Goal: Task Accomplishment & Management: Manage account settings

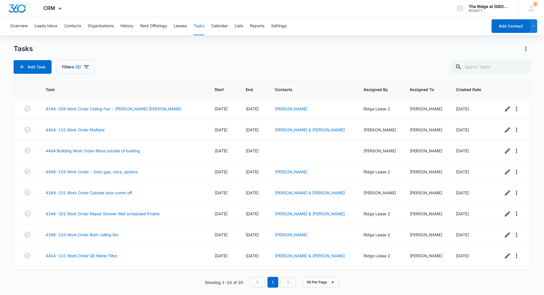
scroll to position [248, 0]
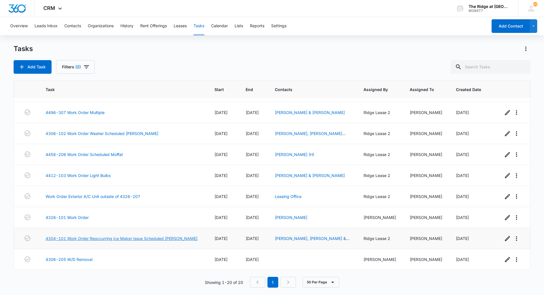
click at [179, 238] on link "4304-101 Work Order Reoccurring Ice Maker Issue Scheduled [PERSON_NAME]" at bounding box center [122, 238] width 152 height 6
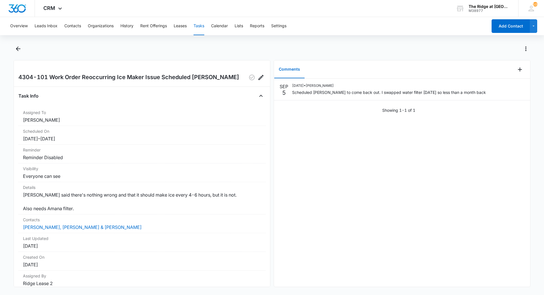
click at [521, 70] on div at bounding box center [522, 69] width 15 height 18
click at [519, 71] on icon "Add Comment" at bounding box center [520, 69] width 7 height 7
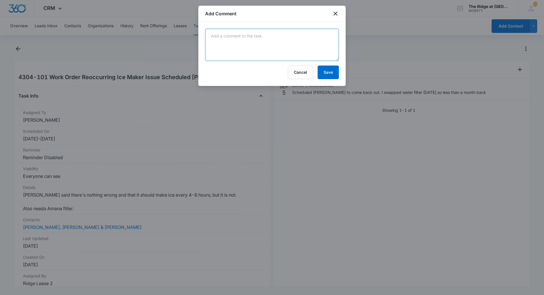
click at [292, 50] on textarea at bounding box center [272, 45] width 134 height 32
type textarea "Manweiler Scheduled for 9/8/25"
click at [326, 77] on button "Save" at bounding box center [328, 72] width 21 height 14
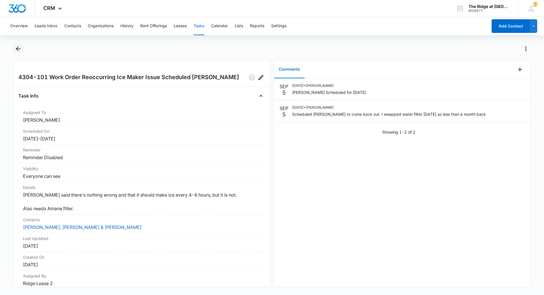
click at [15, 45] on button "Back" at bounding box center [18, 48] width 9 height 9
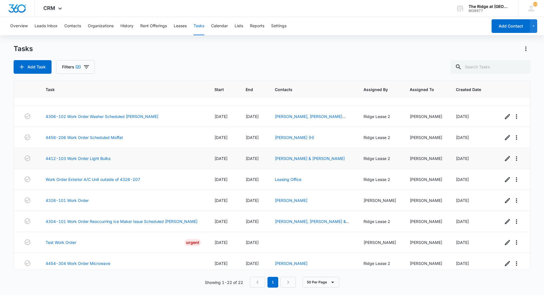
scroll to position [290, 0]
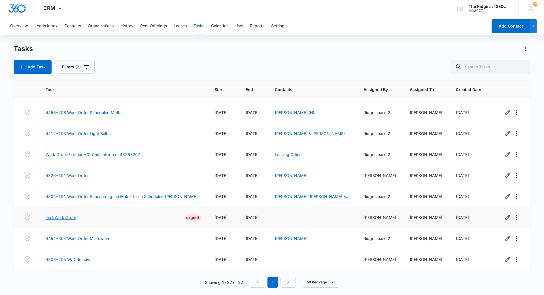
click at [71, 219] on link "Test Work Order" at bounding box center [61, 217] width 31 height 6
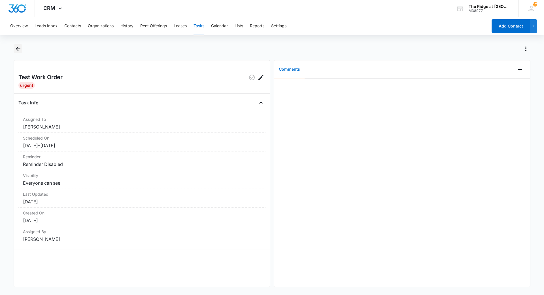
click at [21, 48] on icon "Back" at bounding box center [18, 48] width 7 height 7
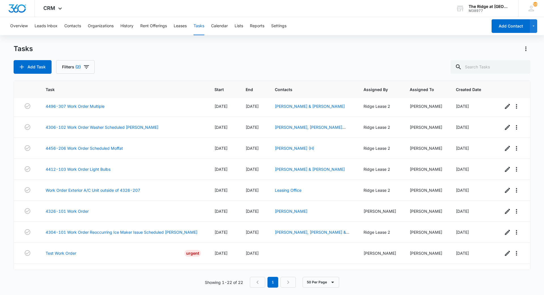
scroll to position [290, 0]
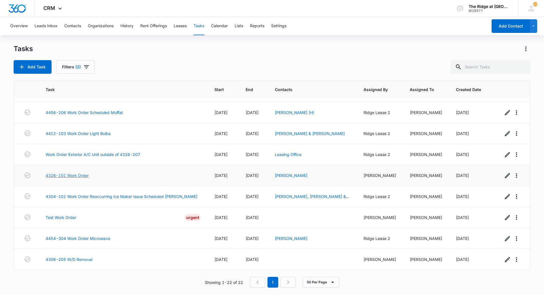
click at [75, 173] on link "4326-101 Work Order" at bounding box center [67, 175] width 43 height 6
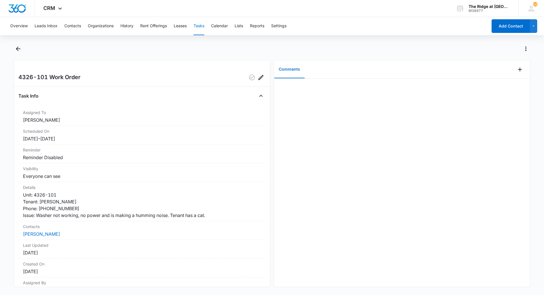
click at [510, 73] on div "Comments" at bounding box center [394, 69] width 241 height 18
click at [515, 73] on button "Add Comment" at bounding box center [519, 69] width 9 height 9
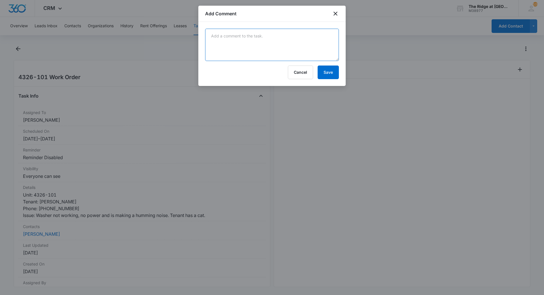
click at [286, 43] on textarea at bounding box center [272, 45] width 134 height 32
type textarea "R"
type textarea "Reset, and ran clean cycle. Ran full cycle after, and waited pump did not kick …"
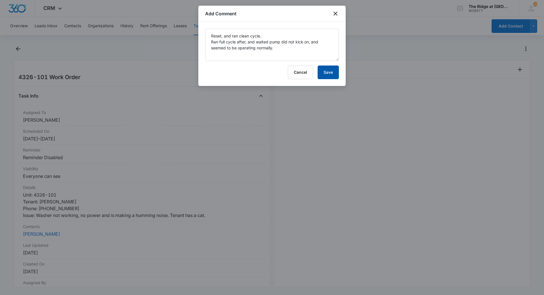
click at [334, 70] on button "Save" at bounding box center [328, 72] width 21 height 14
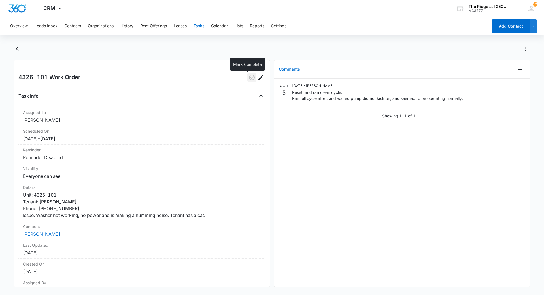
click at [249, 75] on icon "button" at bounding box center [252, 77] width 7 height 7
click at [13, 49] on main "4326-101 Work Order Task Info Assigned To Ricardo Marin Scheduled On 9/4/25 – 9…" at bounding box center [272, 168] width 544 height 249
click at [18, 50] on icon "Back" at bounding box center [18, 48] width 5 height 5
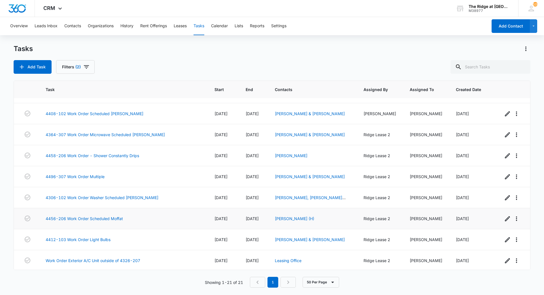
scroll to position [156, 0]
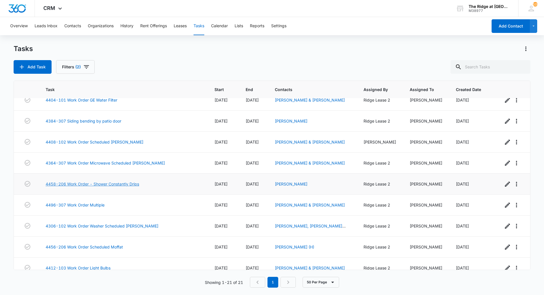
click at [112, 181] on link "4458-206 Work Order - Shower Constantly Drips" at bounding box center [93, 184] width 94 height 6
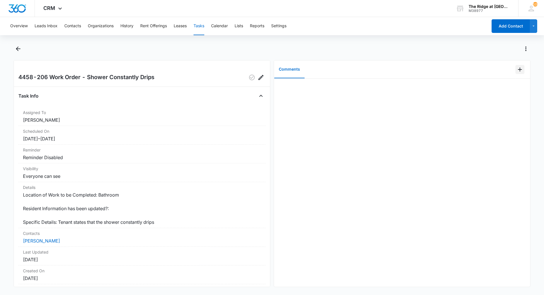
click at [520, 71] on div at bounding box center [522, 69] width 15 height 18
click at [517, 74] on div at bounding box center [522, 69] width 15 height 18
click at [517, 72] on icon "Add Comment" at bounding box center [520, 69] width 7 height 7
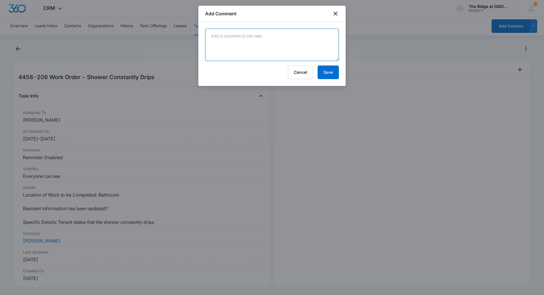
click at [285, 39] on textarea at bounding box center [272, 45] width 134 height 32
type textarea "replaced shower cartridge to stop leak, and recaulked!"
click at [338, 65] on form "replaced shower cartridge to stop leak, and recaulked! Cancel Save" at bounding box center [272, 54] width 134 height 50
click at [336, 74] on button "Save" at bounding box center [328, 72] width 21 height 14
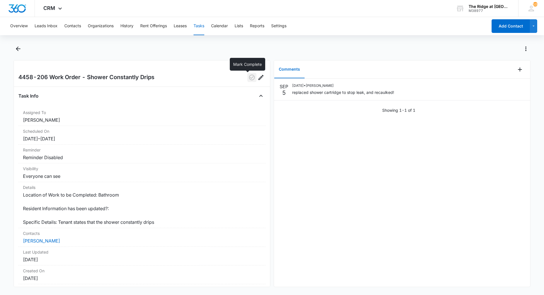
click at [249, 80] on icon "button" at bounding box center [252, 77] width 7 height 7
click at [19, 48] on icon "Back" at bounding box center [18, 48] width 7 height 7
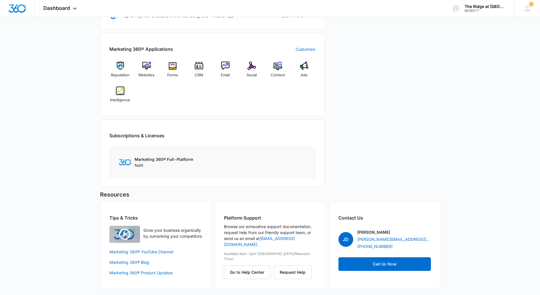
scroll to position [205, 0]
click at [195, 75] on span "CRM" at bounding box center [199, 75] width 9 height 6
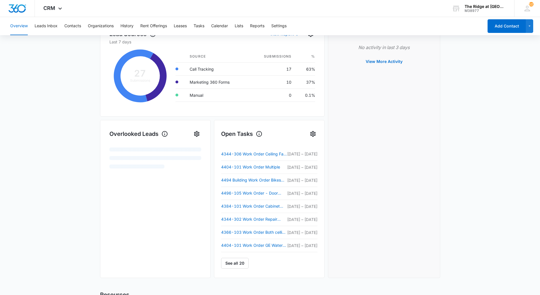
scroll to position [174, 0]
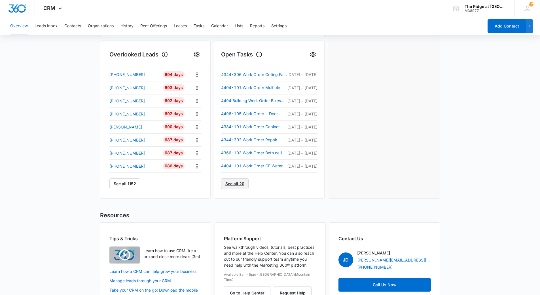
click at [239, 181] on link "See all 20" at bounding box center [234, 183] width 27 height 11
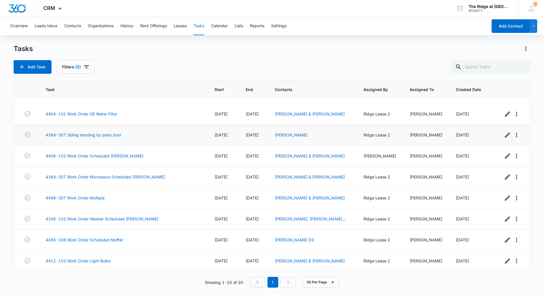
scroll to position [248, 0]
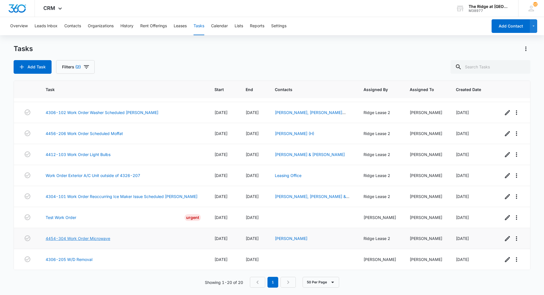
click at [105, 237] on link "4454-304 Work Order Microwave" at bounding box center [78, 238] width 65 height 6
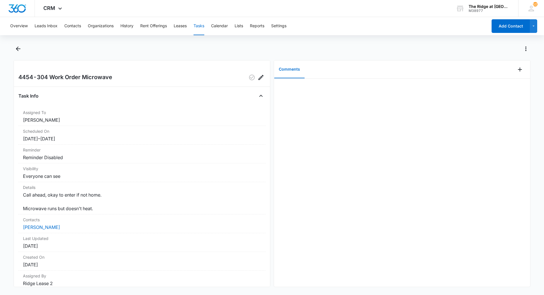
click at [510, 71] on div "Comments" at bounding box center [394, 69] width 241 height 18
click at [517, 71] on icon "Add Comment" at bounding box center [520, 69] width 7 height 7
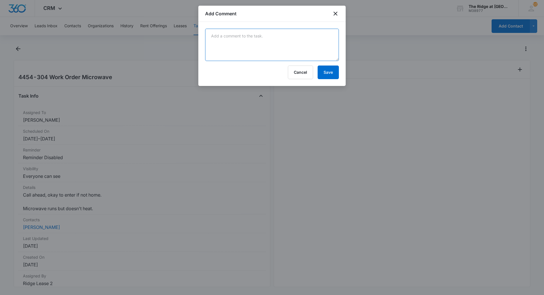
click at [285, 35] on textarea at bounding box center [272, 45] width 134 height 32
type textarea "Scheduled manweiler for 9-8-25"
click at [326, 68] on button "Save" at bounding box center [328, 72] width 21 height 14
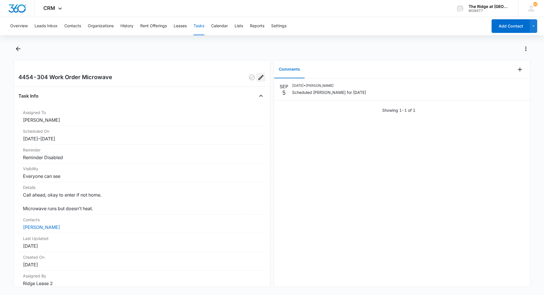
click at [258, 79] on icon "Edit" at bounding box center [261, 77] width 7 height 7
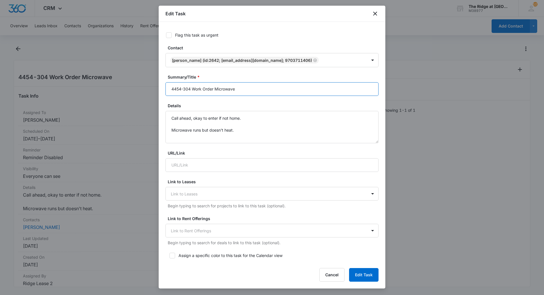
click at [257, 91] on input "4454-304 Work Order Microwave" at bounding box center [272, 89] width 213 height 14
type input "4454-304 Work Order Microwave Scheduled [PERSON_NAME]"
click at [362, 271] on button "Edit Task" at bounding box center [363, 275] width 29 height 14
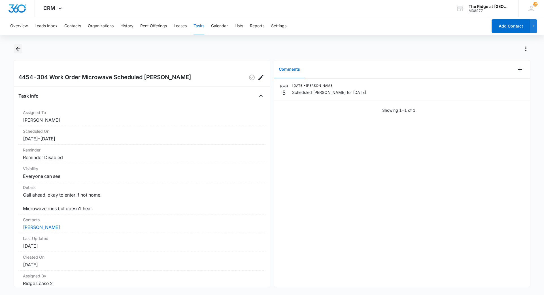
click at [17, 51] on icon "Back" at bounding box center [18, 48] width 7 height 7
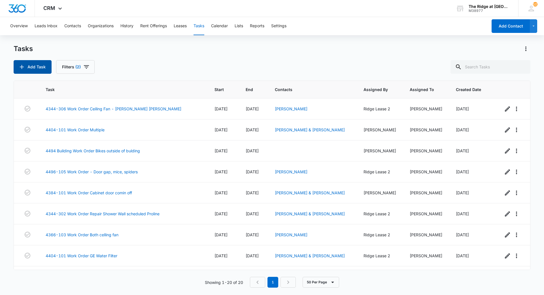
click at [37, 69] on button "Add Task" at bounding box center [33, 67] width 38 height 14
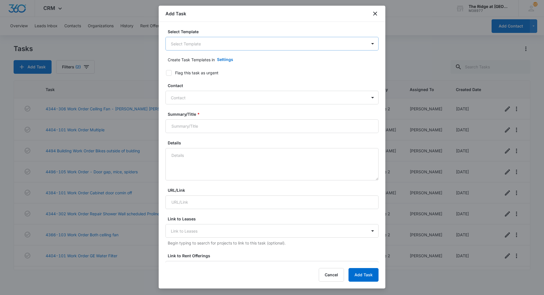
click at [241, 42] on body "CRM Apps Reputation Websites Forms CRM Email Social Content Ads Intelligence Fi…" at bounding box center [272, 147] width 544 height 295
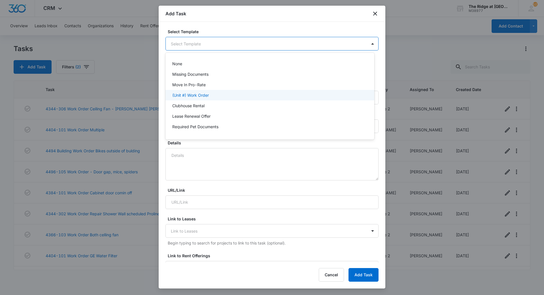
click at [213, 93] on div "(Unit #) Work Order" at bounding box center [269, 95] width 194 height 6
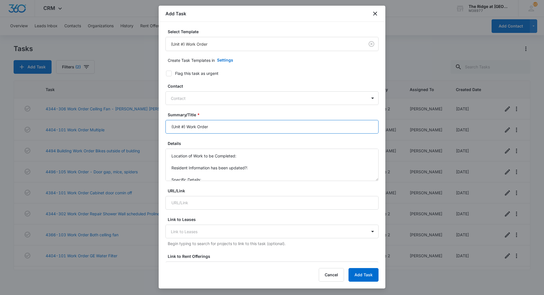
click at [211, 122] on input "(Unit #) Work Order" at bounding box center [272, 127] width 213 height 14
click at [188, 126] on input "(Unit #) Work Order" at bounding box center [272, 127] width 213 height 14
drag, startPoint x: 187, startPoint y: 126, endPoint x: 166, endPoint y: 128, distance: 21.3
click at [166, 128] on input "(Unit #) Work Order" at bounding box center [272, 127] width 213 height 14
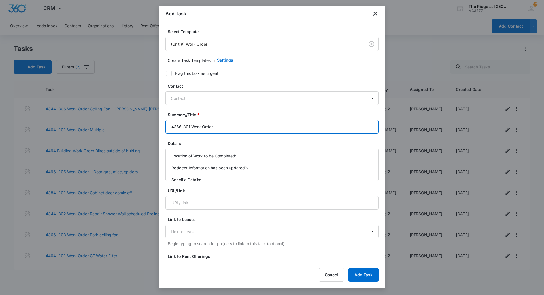
click at [222, 130] on input "4366-301 Work Order" at bounding box center [272, 127] width 213 height 14
type input "4366-301 Work Order Scheduled Rocky mountain mechanical Loud HVAC fan"
click at [356, 277] on button "Add Task" at bounding box center [364, 275] width 30 height 14
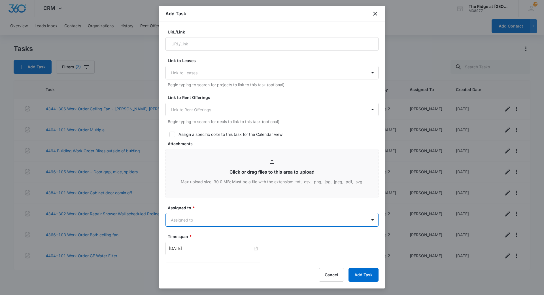
scroll to position [180, 0]
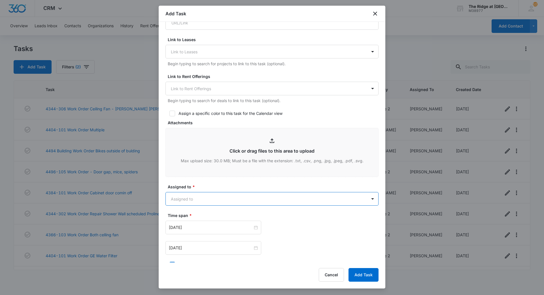
click at [295, 201] on body "CRM Apps Reputation Websites Forms CRM Email Social Content Ads Intelligence Fi…" at bounding box center [272, 147] width 544 height 295
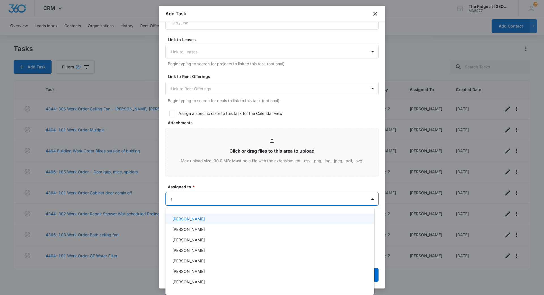
type input "ri"
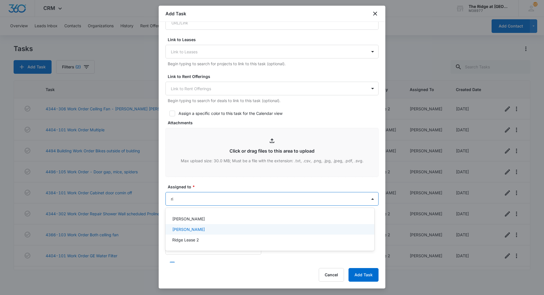
click at [228, 227] on div "[PERSON_NAME]" at bounding box center [269, 229] width 194 height 6
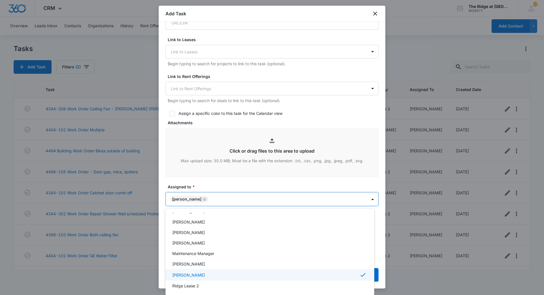
scroll to position [62, 0]
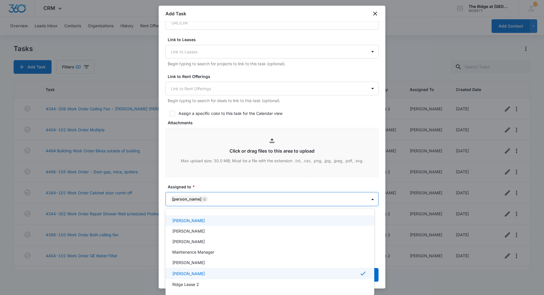
click at [260, 186] on div at bounding box center [272, 147] width 544 height 295
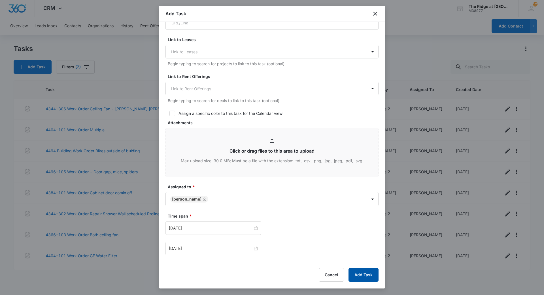
click at [359, 272] on button "Add Task" at bounding box center [364, 275] width 30 height 14
click at [215, 234] on div "Aug 1, 2023" at bounding box center [214, 228] width 96 height 14
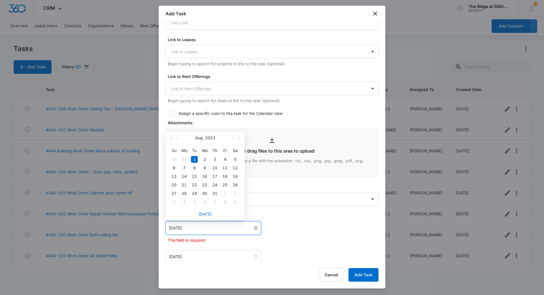
click at [215, 228] on input "Aug 1, 2023" at bounding box center [211, 228] width 84 height 6
click at [209, 213] on link "Today" at bounding box center [205, 213] width 13 height 5
type input "Sep 5, 2025"
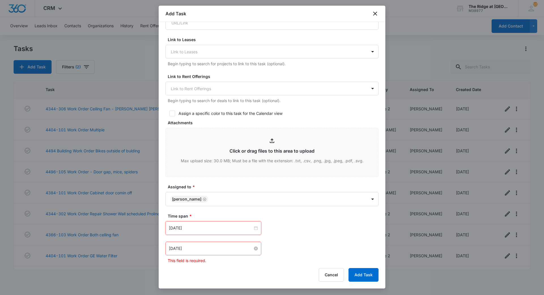
click at [212, 250] on input "Aug 2, 2023" at bounding box center [211, 248] width 84 height 6
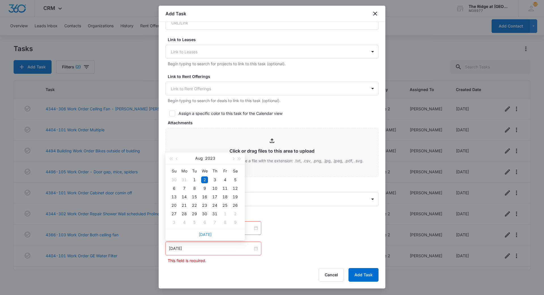
click at [211, 234] on link "Today" at bounding box center [205, 234] width 13 height 5
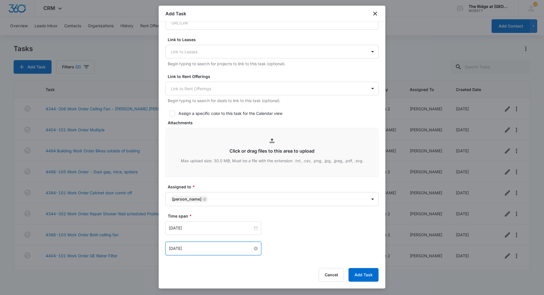
click at [205, 247] on input "Sep 5, 2025" at bounding box center [211, 248] width 84 height 6
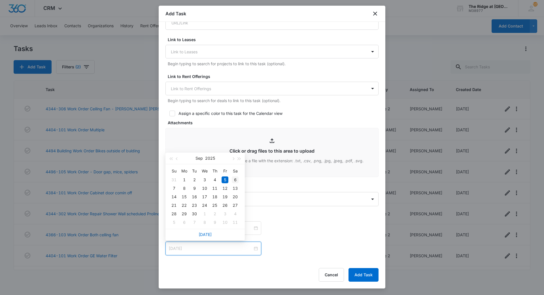
type input "Sep 6, 2025"
click at [232, 181] on div "6" at bounding box center [235, 179] width 7 height 7
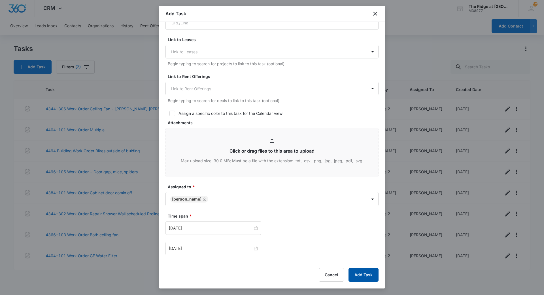
click at [365, 277] on button "Add Task" at bounding box center [364, 275] width 30 height 14
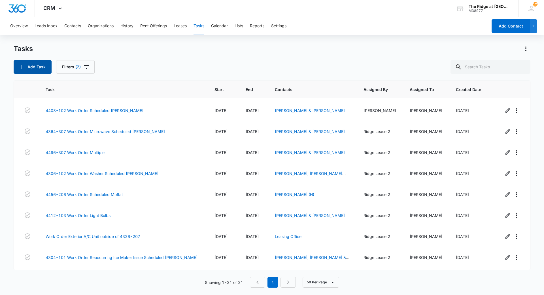
scroll to position [184, 0]
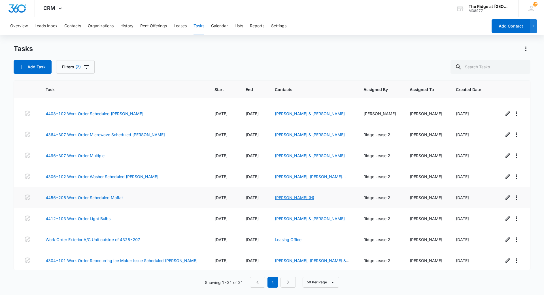
click at [283, 198] on link "[PERSON_NAME] (H)" at bounding box center [294, 197] width 39 height 5
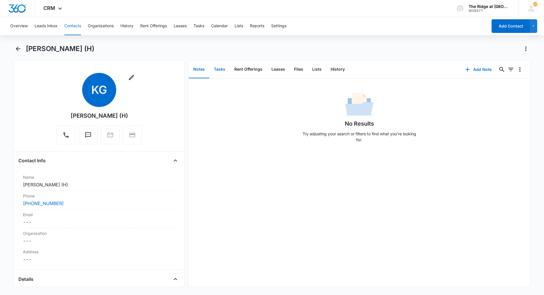
click at [220, 74] on button "Tasks" at bounding box center [219, 70] width 20 height 18
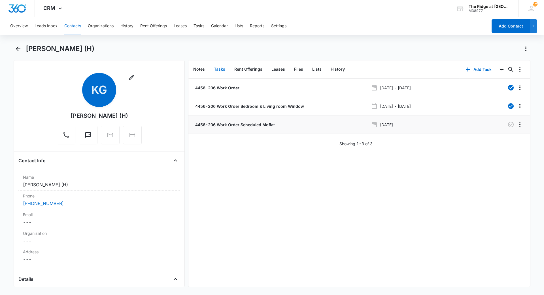
click at [259, 124] on p "4456-206 Work Order Scheduled Moffat" at bounding box center [234, 125] width 81 height 6
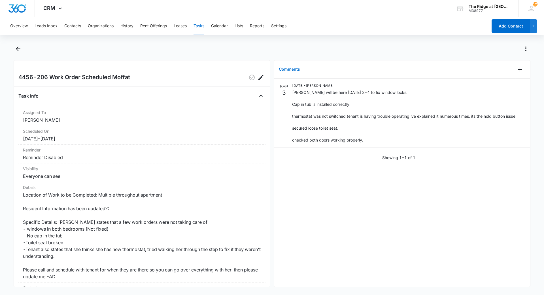
click at [399, 189] on div "SEP 3 09/03/2025 • Ricardo Marin Moffat will be here friday 3-4 to fix window l…" at bounding box center [402, 183] width 256 height 208
click at [22, 49] on button "Back" at bounding box center [18, 48] width 9 height 9
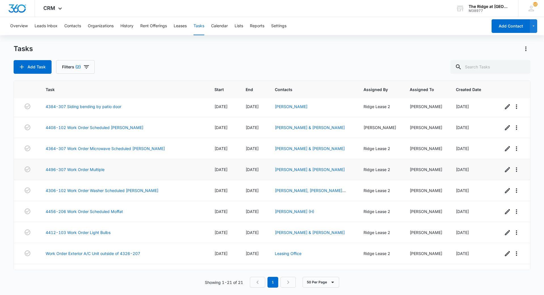
scroll to position [269, 0]
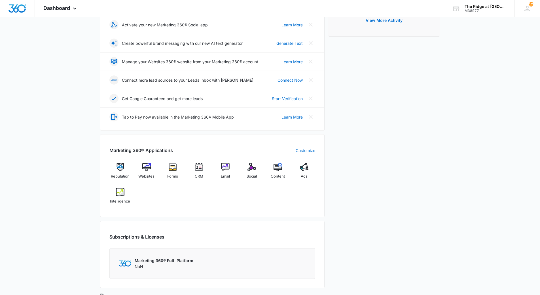
scroll to position [170, 0]
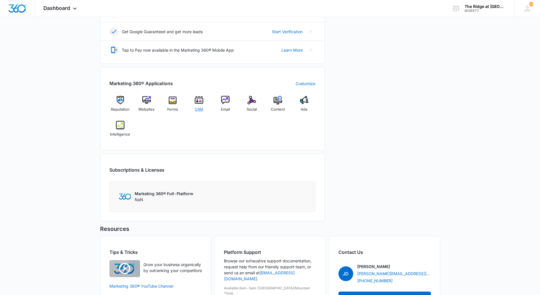
click at [200, 107] on span "CRM" at bounding box center [199, 110] width 9 height 6
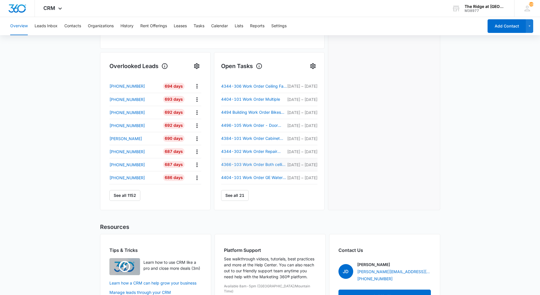
scroll to position [194, 0]
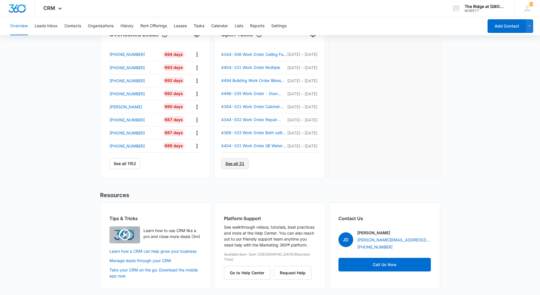
click at [231, 160] on link "See all 21" at bounding box center [234, 163] width 27 height 11
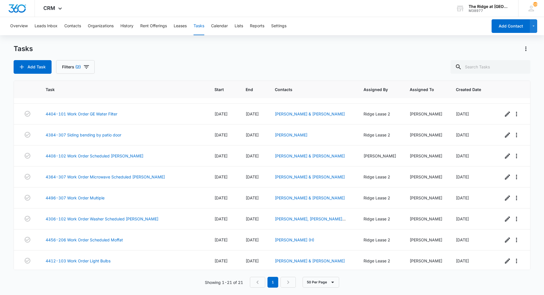
scroll to position [269, 0]
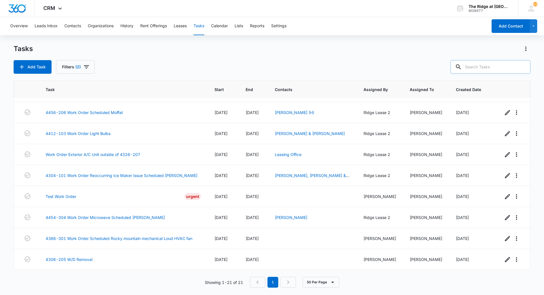
click at [492, 64] on input "text" at bounding box center [491, 67] width 80 height 14
click at [487, 67] on input "text" at bounding box center [491, 67] width 80 height 14
type input "4408"
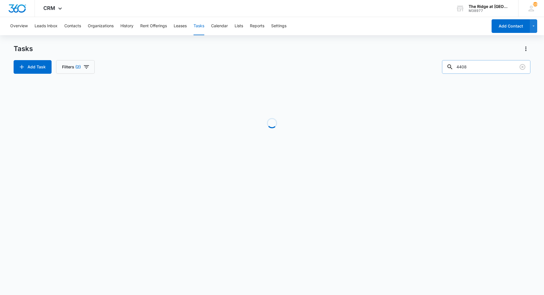
scroll to position [0, 0]
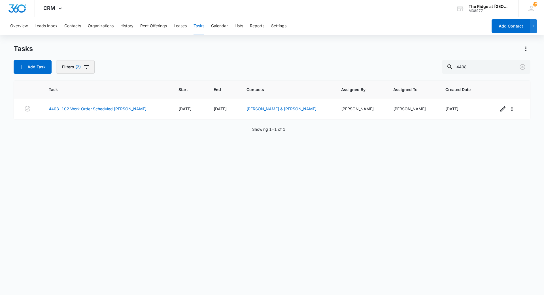
drag, startPoint x: 86, startPoint y: 59, endPoint x: 86, endPoint y: 62, distance: 3.1
click at [86, 60] on div "Tasks Add Task Filters (2) 4408" at bounding box center [272, 58] width 517 height 29
click at [86, 69] on icon "button" at bounding box center [86, 66] width 7 height 7
click at [87, 137] on label "Complete" at bounding box center [95, 135] width 65 height 6
click at [63, 135] on input "Complete" at bounding box center [63, 135] width 0 height 0
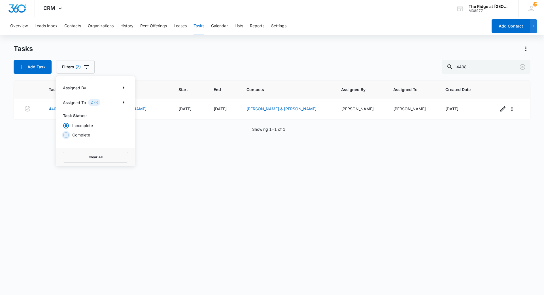
radio input "false"
radio input "true"
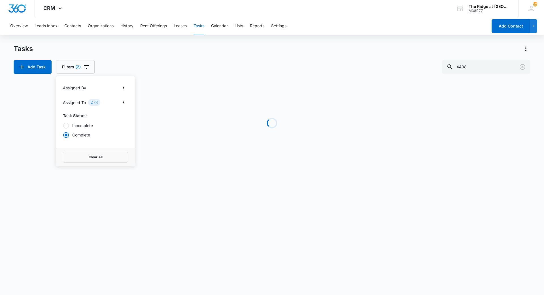
click at [123, 57] on div "Tasks Add Task Filters (2) Assigned By Assigned To 2 Task Status: Incomplete Co…" at bounding box center [272, 58] width 517 height 29
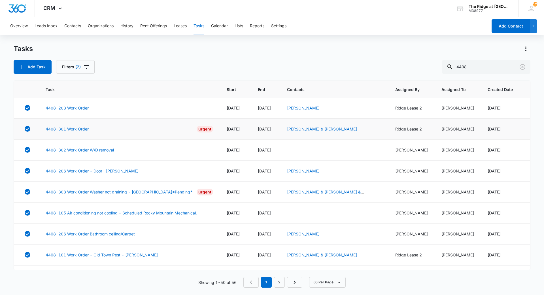
scroll to position [85, 0]
click at [525, 64] on icon "Clear" at bounding box center [522, 66] width 7 height 7
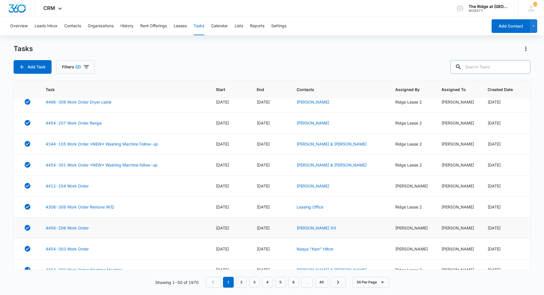
scroll to position [882, 0]
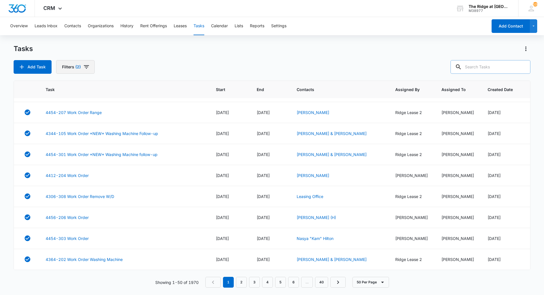
click at [82, 61] on button "Filters (2)" at bounding box center [75, 67] width 39 height 14
click at [87, 124] on label "Incomplete" at bounding box center [95, 125] width 65 height 6
click at [63, 125] on input "Incomplete" at bounding box center [63, 125] width 0 height 0
radio input "true"
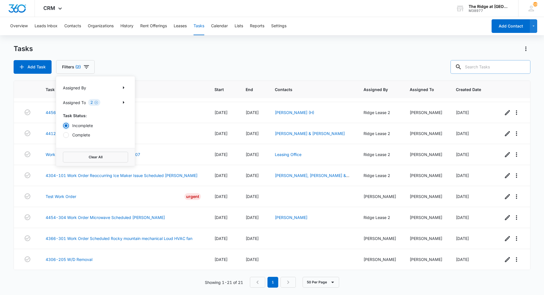
scroll to position [269, 0]
click at [152, 58] on div "Tasks Add Task Filters (2) Assigned By Assigned To 2 Task Status: Incomplete Co…" at bounding box center [272, 58] width 517 height 29
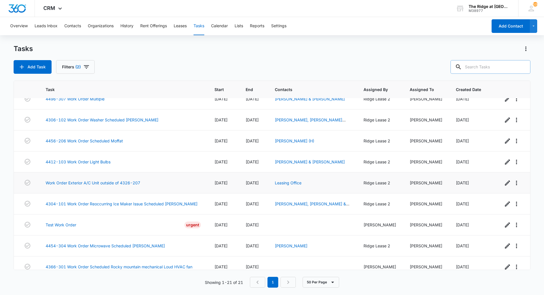
scroll to position [184, 0]
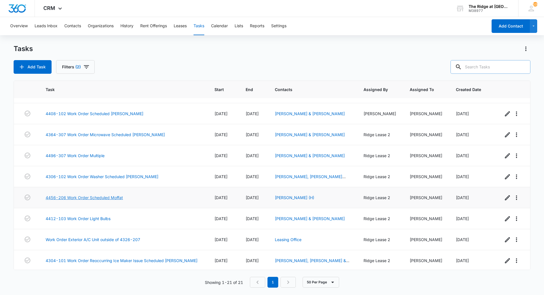
click at [87, 198] on link "4456-206 Work Order Scheduled Moffat" at bounding box center [84, 197] width 77 height 6
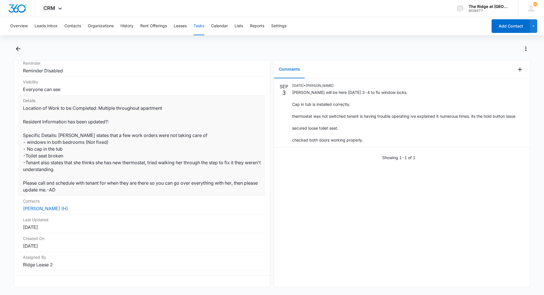
scroll to position [91, 0]
click at [20, 48] on icon "Back" at bounding box center [18, 48] width 7 height 7
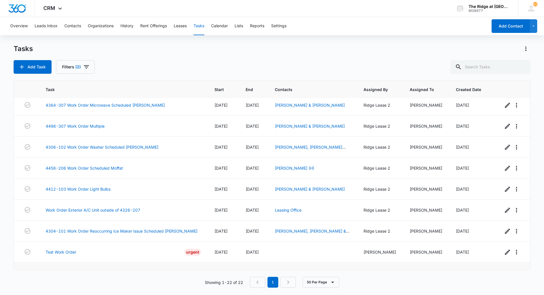
scroll to position [290, 0]
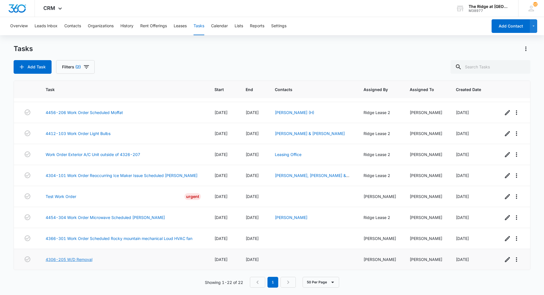
click at [80, 259] on link "4306-205 W/D Removal" at bounding box center [69, 259] width 47 height 6
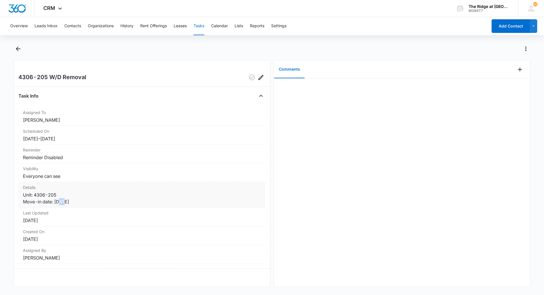
drag, startPoint x: 59, startPoint y: 203, endPoint x: 65, endPoint y: 203, distance: 6.0
click at [65, 203] on dd "Unit: 4306-205 Move-in date: [DATE]" at bounding box center [142, 198] width 238 height 14
click at [322, 294] on body "CRM Apps Reputation Websites Forms CRM Email Social Content Ads Intelligence Fi…" at bounding box center [272, 147] width 544 height 295
click at [325, 292] on body "CRM Apps Reputation Websites Forms CRM Email Social Content Ads Intelligence Fi…" at bounding box center [272, 147] width 544 height 295
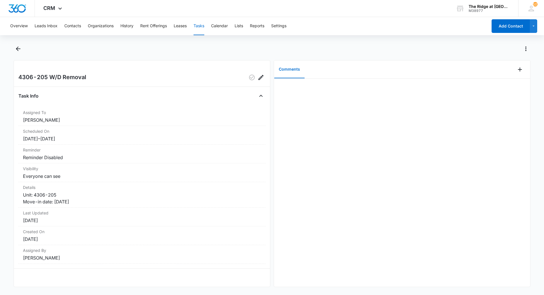
click at [325, 292] on div "4306-205 W/D Removal Task Info Assigned To [PERSON_NAME] Scheduled On [DATE] – …" at bounding box center [272, 168] width 517 height 249
drag, startPoint x: 328, startPoint y: 294, endPoint x: 330, endPoint y: 267, distance: 27.3
click at [330, 269] on body "CRM Apps Reputation Websites Forms CRM Email Social Content Ads Intelligence Fi…" at bounding box center [272, 147] width 544 height 295
drag, startPoint x: 330, startPoint y: 291, endPoint x: 324, endPoint y: 294, distance: 7.2
click at [324, 294] on body "CRM Apps Reputation Websites Forms CRM Email Social Content Ads Intelligence Fi…" at bounding box center [272, 147] width 544 height 295
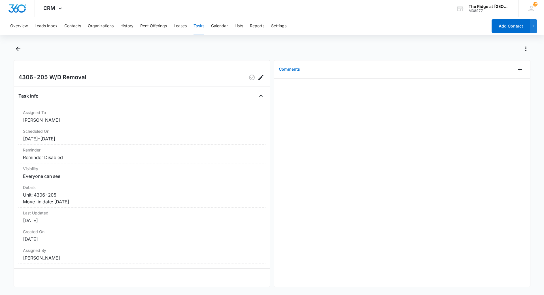
drag, startPoint x: 324, startPoint y: 294, endPoint x: 322, endPoint y: 266, distance: 28.7
click at [322, 266] on body "CRM Apps Reputation Websites Forms CRM Email Social Content Ads Intelligence Fi…" at bounding box center [272, 147] width 544 height 295
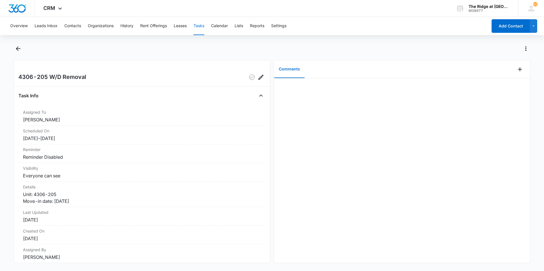
click at [16, 55] on div at bounding box center [272, 52] width 517 height 16
click at [19, 51] on icon "Back" at bounding box center [18, 48] width 7 height 7
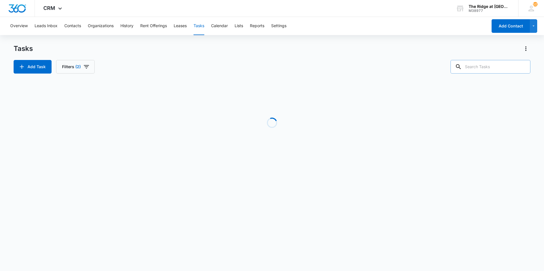
click at [478, 68] on input "text" at bounding box center [491, 67] width 80 height 14
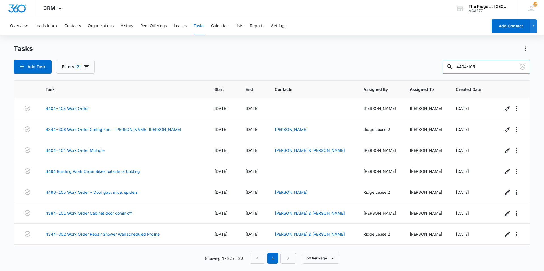
type input "4404-105"
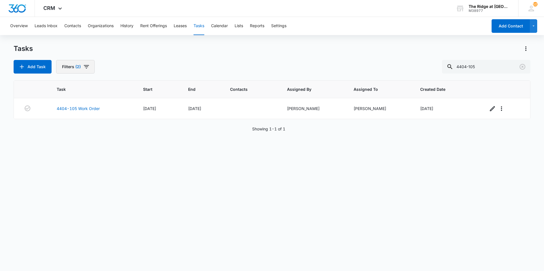
click at [87, 70] on icon "button" at bounding box center [86, 66] width 7 height 7
click at [76, 137] on label "Complete" at bounding box center [95, 135] width 65 height 6
click at [63, 135] on input "Complete" at bounding box center [63, 135] width 0 height 0
radio input "false"
radio input "true"
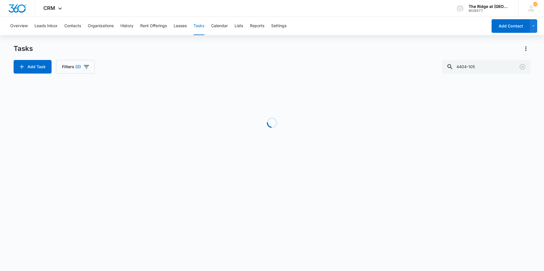
click at [128, 61] on div "Add Task Filters (2) 4404-105" at bounding box center [272, 67] width 517 height 14
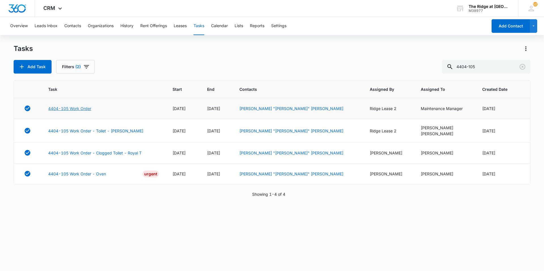
click at [90, 108] on link "4404-105 Work Order" at bounding box center [69, 109] width 43 height 6
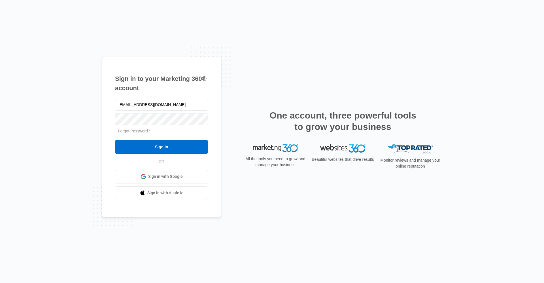
type input "[EMAIL_ADDRESS][DOMAIN_NAME]"
click at [115, 140] on input "Sign In" at bounding box center [161, 147] width 93 height 14
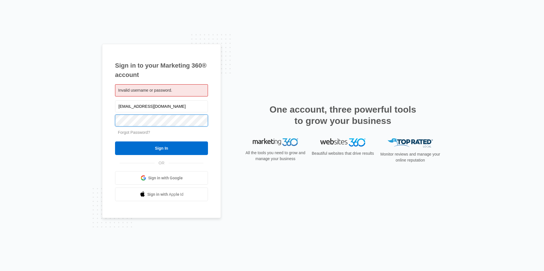
click at [115, 142] on input "Sign In" at bounding box center [161, 149] width 93 height 14
click at [156, 110] on input "[EMAIL_ADDRESS][DOMAIN_NAME]" at bounding box center [161, 107] width 93 height 12
click at [158, 110] on input "[EMAIL_ADDRESS][DOMAIN_NAME]" at bounding box center [161, 107] width 93 height 12
type input "[EMAIL_ADDRESS][DOMAIN_NAME]"
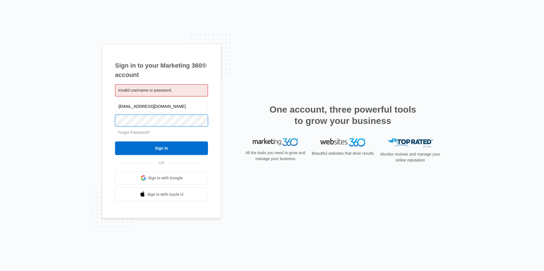
click at [115, 142] on input "Sign In" at bounding box center [161, 149] width 93 height 14
click at [138, 105] on input "ridgemaintance@vintage-corp.com" at bounding box center [161, 107] width 93 height 12
click at [142, 107] on input "ridgemaintance@vintage-corp.com" at bounding box center [161, 107] width 93 height 12
click at [140, 107] on input "ridgemaintance@vintage-corp.com" at bounding box center [161, 107] width 93 height 12
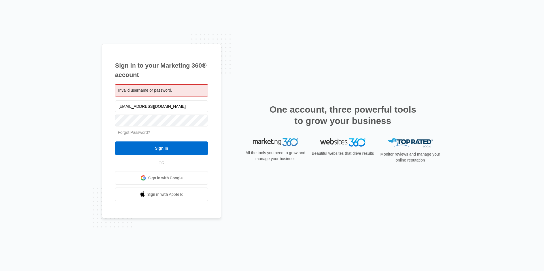
type input "ridgemaintenance@vintage-corp.com"
click at [115, 142] on input "Sign In" at bounding box center [161, 149] width 93 height 14
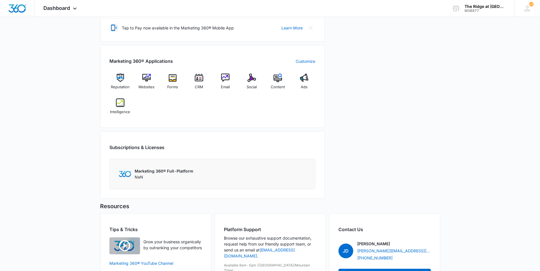
scroll to position [228, 0]
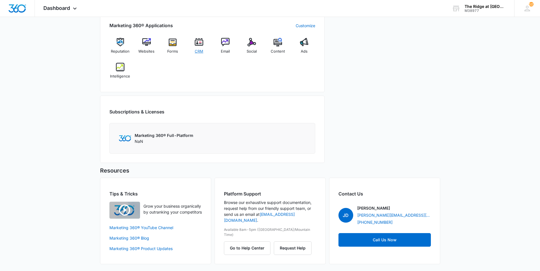
click at [205, 45] on div "CRM" at bounding box center [199, 48] width 22 height 20
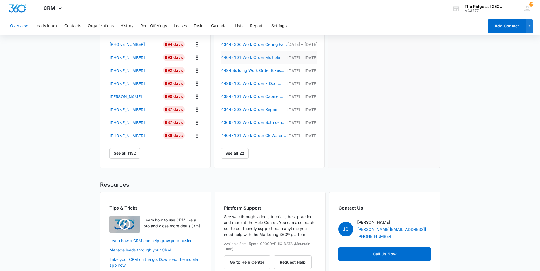
scroll to position [217, 0]
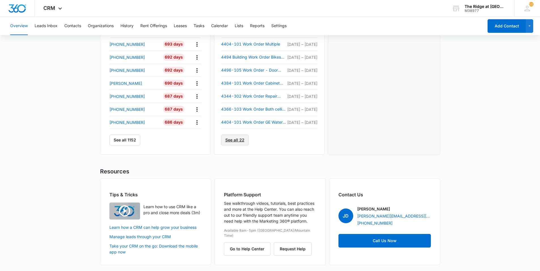
click at [243, 142] on link "See all 22" at bounding box center [234, 140] width 27 height 11
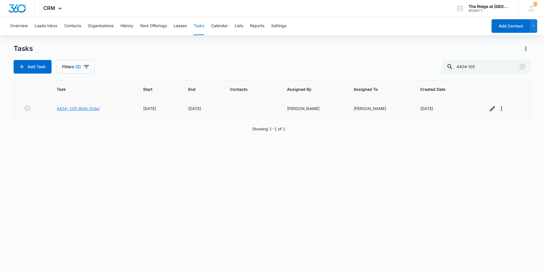
click at [85, 110] on link "4404-105 Work Order" at bounding box center [78, 109] width 43 height 6
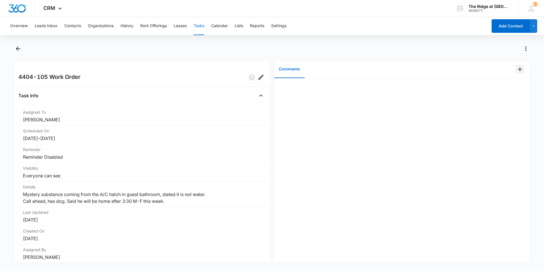
click at [518, 67] on icon "Add Comment" at bounding box center [520, 69] width 4 height 4
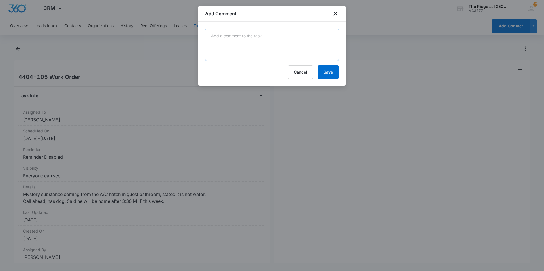
click at [288, 55] on textarea at bounding box center [272, 45] width 134 height 32
type textarea "had mildew forming on outside of panel. Changed filter to prevent condensation,…"
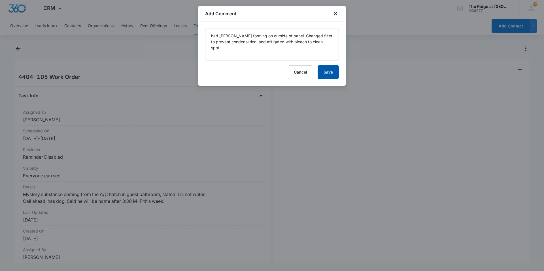
click at [326, 73] on button "Save" at bounding box center [328, 72] width 21 height 14
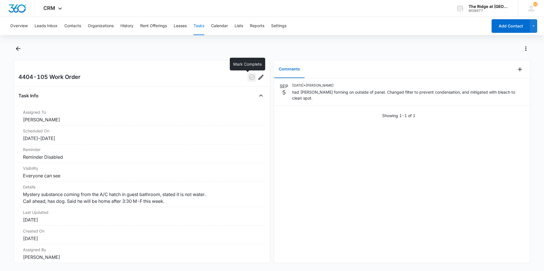
click at [249, 78] on icon "button" at bounding box center [252, 77] width 7 height 7
click at [22, 48] on button "Back" at bounding box center [18, 48] width 9 height 9
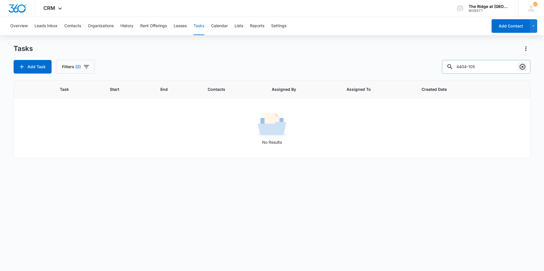
click at [523, 68] on icon "Clear" at bounding box center [522, 66] width 7 height 7
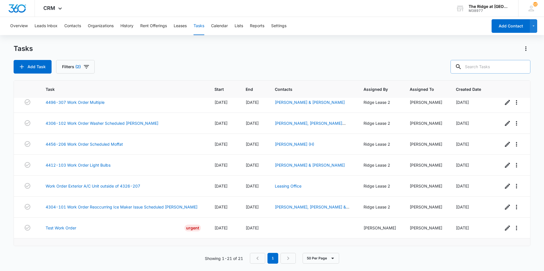
scroll to position [236, 0]
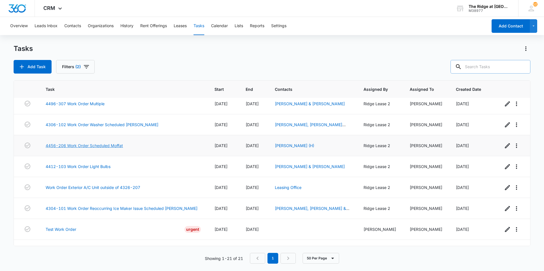
click at [92, 145] on link "4456-206 Work Order Scheduled Moffat" at bounding box center [84, 146] width 77 height 6
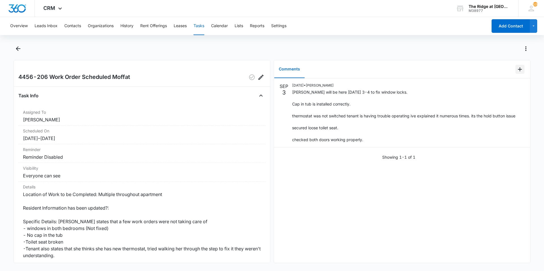
click at [518, 67] on icon "Add Comment" at bounding box center [520, 69] width 7 height 7
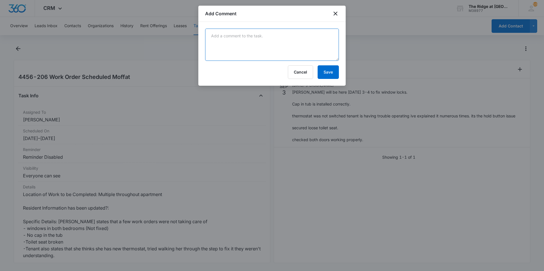
click at [281, 58] on textarea at bounding box center [272, 45] width 134 height 32
type textarea "[PERSON_NAME] addressed broken window locks. Please refer to work order notes f…"
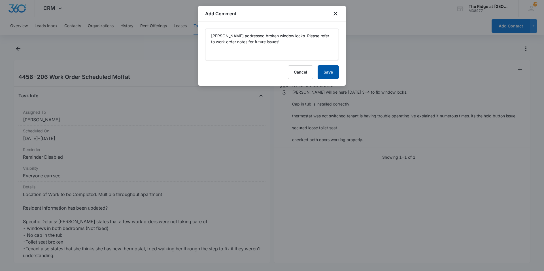
click at [324, 77] on button "Save" at bounding box center [328, 72] width 21 height 14
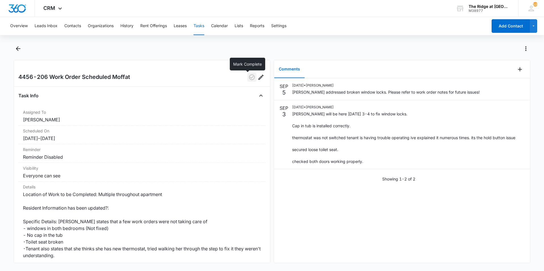
click at [251, 81] on button "button" at bounding box center [251, 77] width 9 height 9
click at [345, 220] on div "[DATE] [DATE] • [PERSON_NAME] [PERSON_NAME] addressed broken window locks. Plea…" at bounding box center [402, 171] width 256 height 185
click at [20, 48] on icon "Back" at bounding box center [18, 48] width 7 height 7
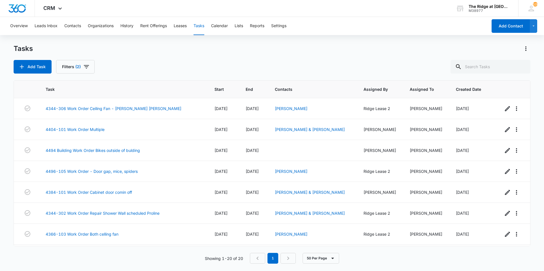
click at [424, 63] on div "Add Task Filters (2)" at bounding box center [272, 67] width 517 height 14
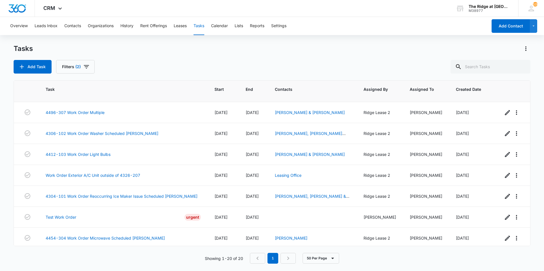
scroll to position [271, 0]
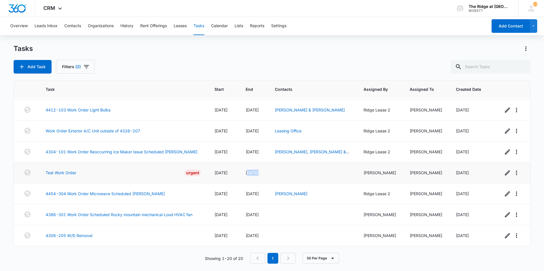
drag, startPoint x: 243, startPoint y: 170, endPoint x: 255, endPoint y: 174, distance: 12.5
click at [255, 174] on td "[DATE]" at bounding box center [253, 173] width 29 height 21
click at [255, 174] on span "[DATE]" at bounding box center [252, 173] width 13 height 5
